Goal: Information Seeking & Learning: Stay updated

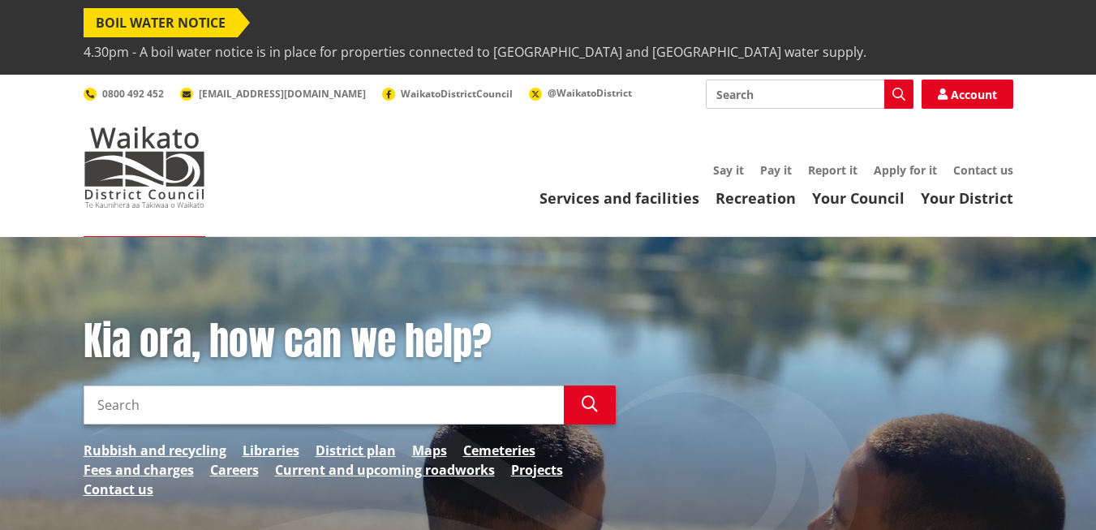
click at [416, 37] on span "4.30pm - A boil water notice is in place for properties connected to [GEOGRAPHI…" at bounding box center [475, 51] width 783 height 29
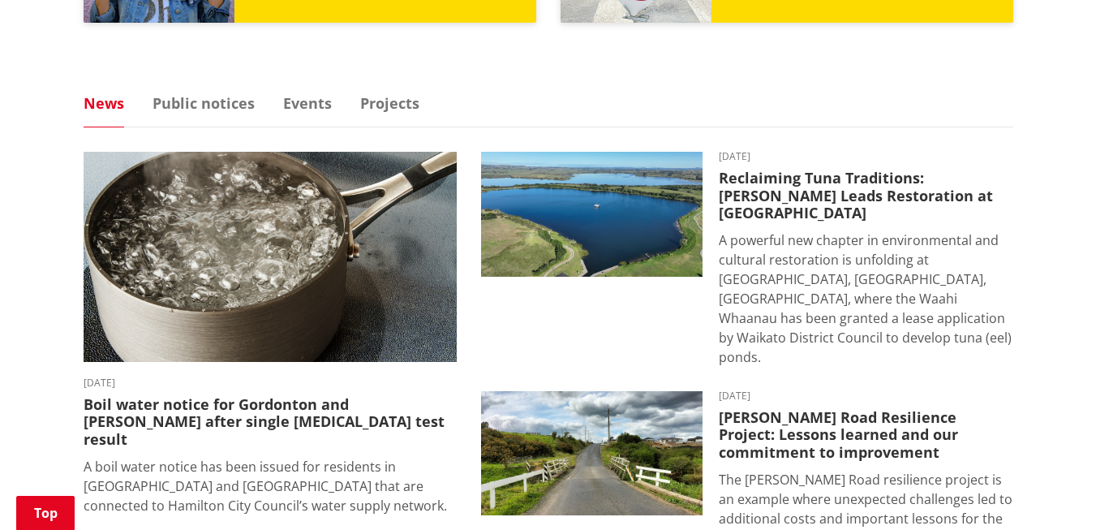
scroll to position [1135, 0]
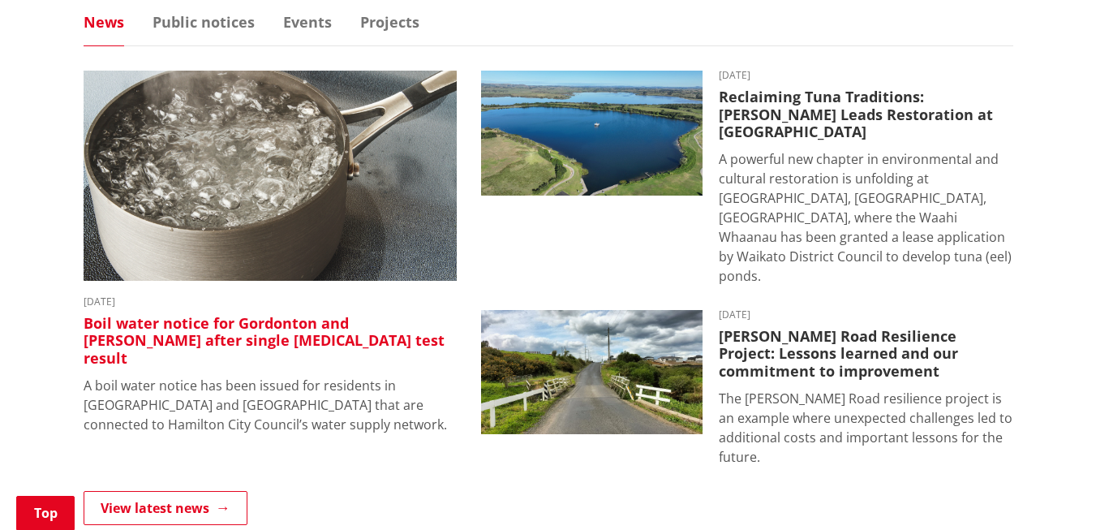
click at [160, 315] on h3 "Boil water notice for Gordonton and [PERSON_NAME] after single [MEDICAL_DATA] t…" at bounding box center [270, 341] width 373 height 53
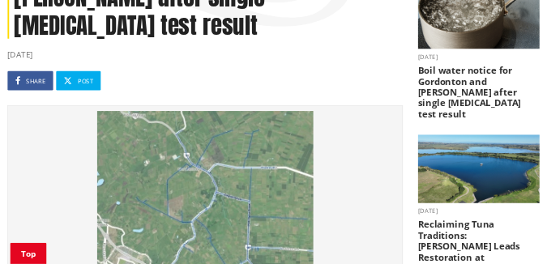
scroll to position [454, 0]
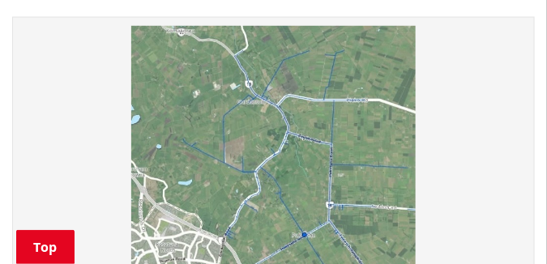
drag, startPoint x: 600, startPoint y: 2, endPoint x: 66, endPoint y: 149, distance: 553.4
click at [66, 149] on img at bounding box center [273, 168] width 505 height 284
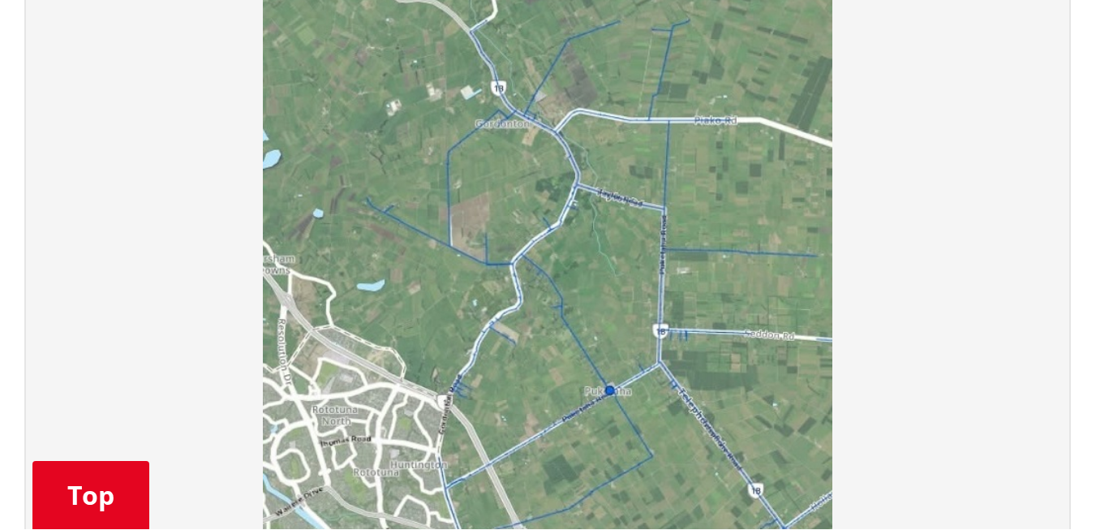
scroll to position [535, 0]
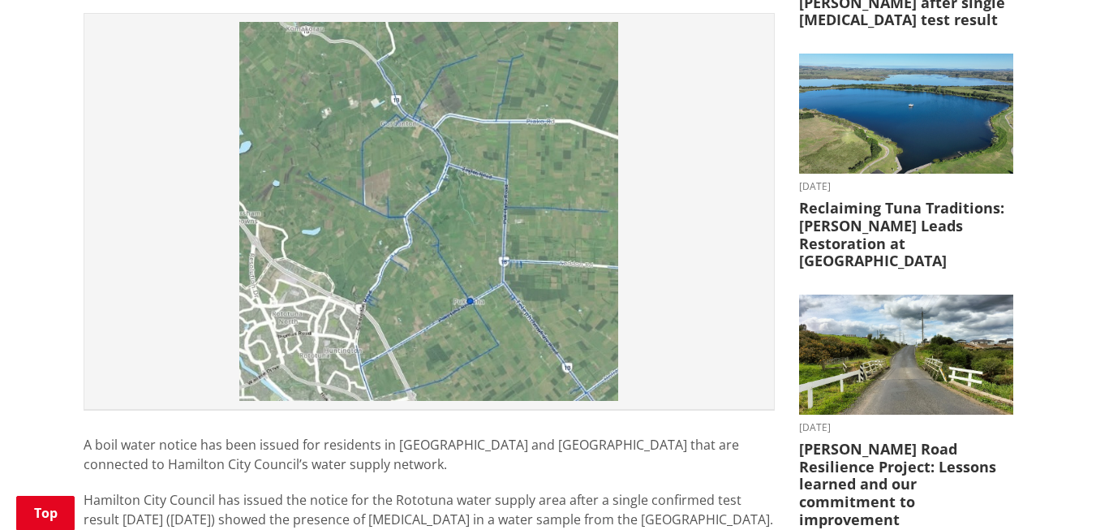
drag, startPoint x: 534, startPoint y: 2, endPoint x: 684, endPoint y: 135, distance: 200.5
click at [682, 135] on img at bounding box center [428, 211] width 673 height 379
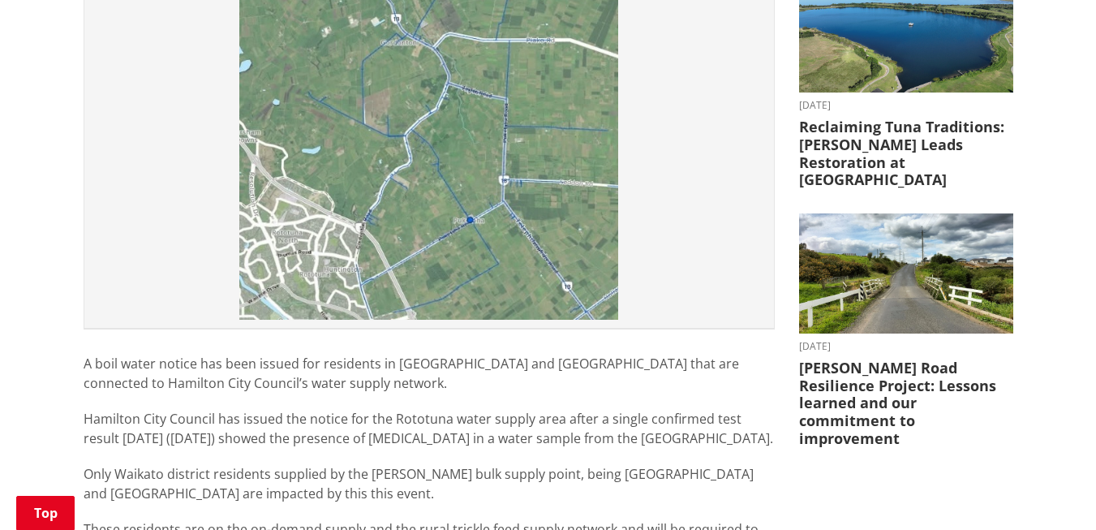
scroll to position [130, 0]
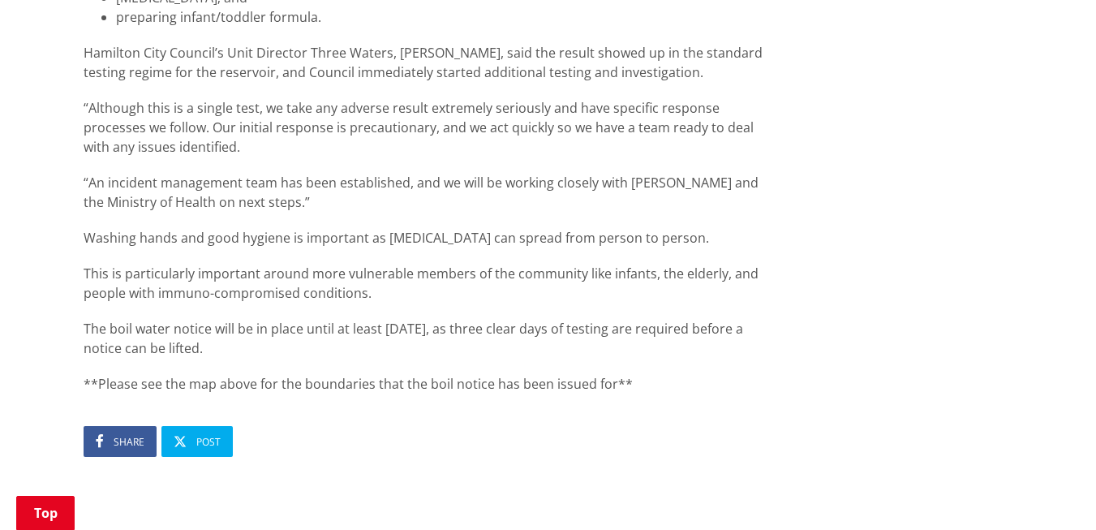
scroll to position [1298, 0]
